Goal: Information Seeking & Learning: Learn about a topic

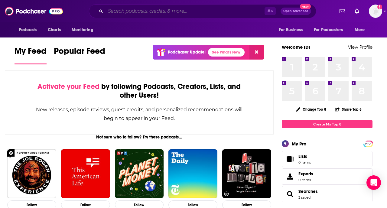
click at [132, 10] on input "Search podcasts, credits, & more..." at bounding box center [185, 11] width 159 height 10
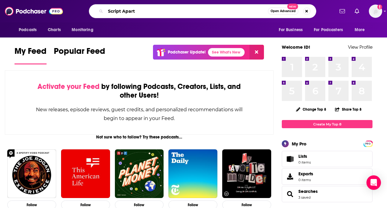
type input "Script Apart"
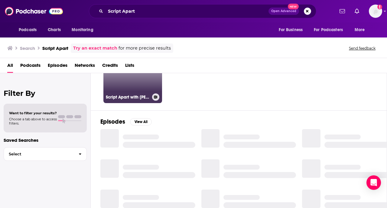
scroll to position [48, 0]
click at [133, 95] on h3 "Script Apart with [PERSON_NAME]" at bounding box center [128, 96] width 44 height 5
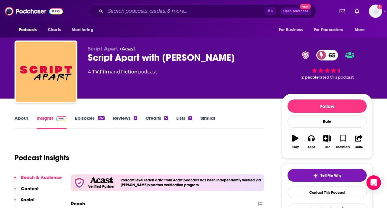
scroll to position [140, 0]
